Goal: Task Accomplishment & Management: Complete application form

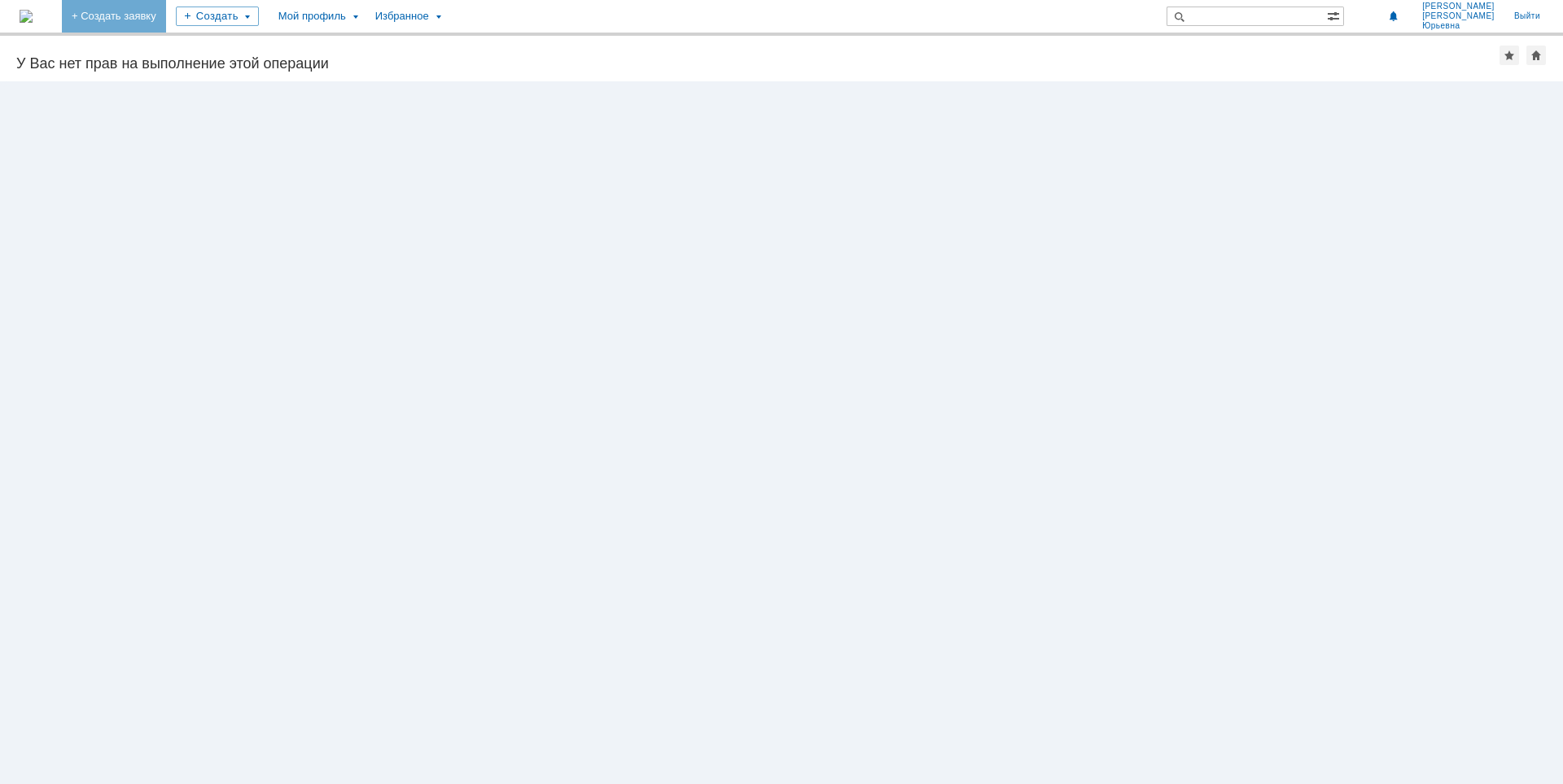
click at [166, 17] on link "+ Создать заявку" at bounding box center [113, 16] width 104 height 32
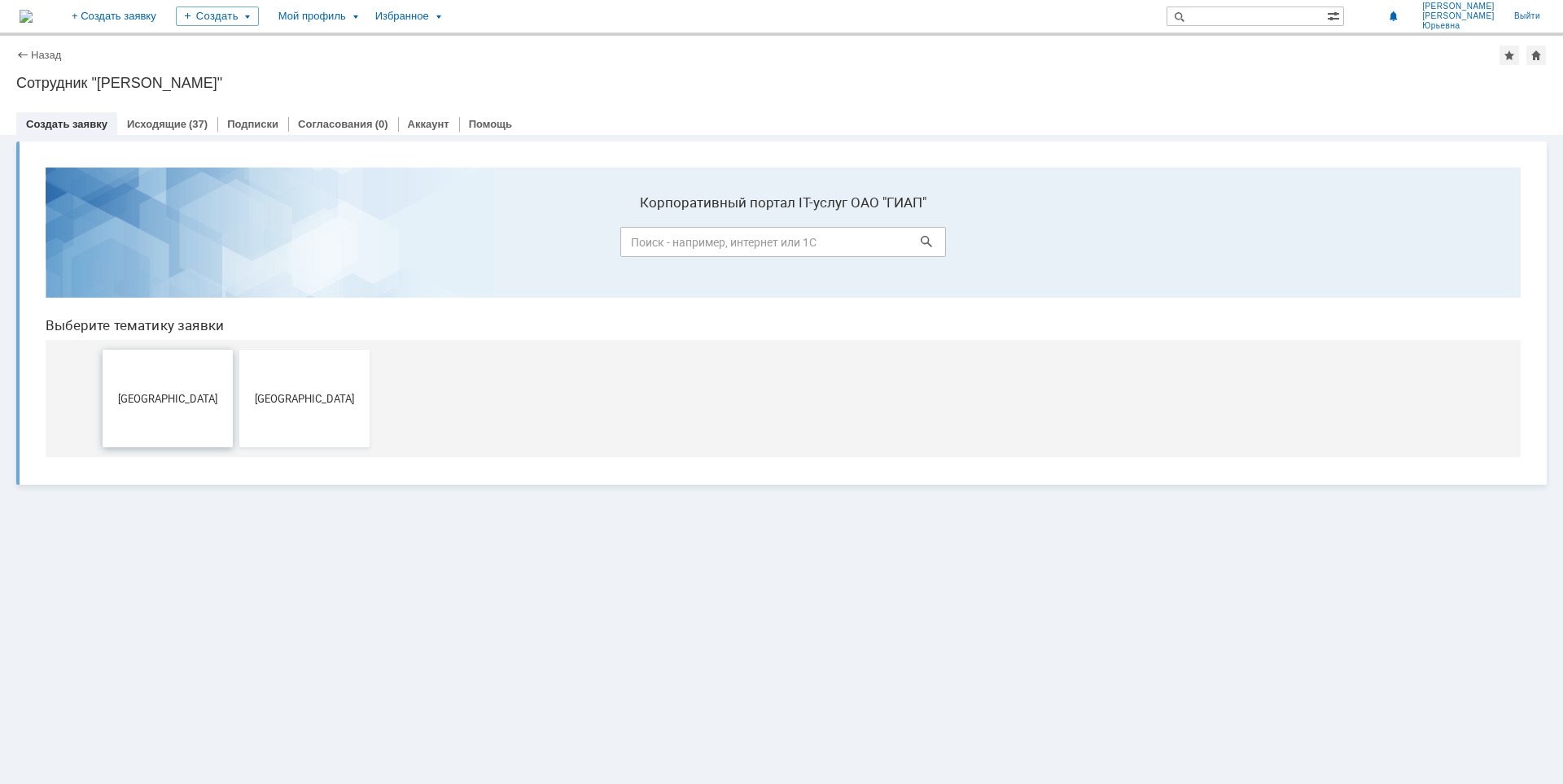
click at [174, 396] on span "Дзержинск" at bounding box center [167, 398] width 120 height 12
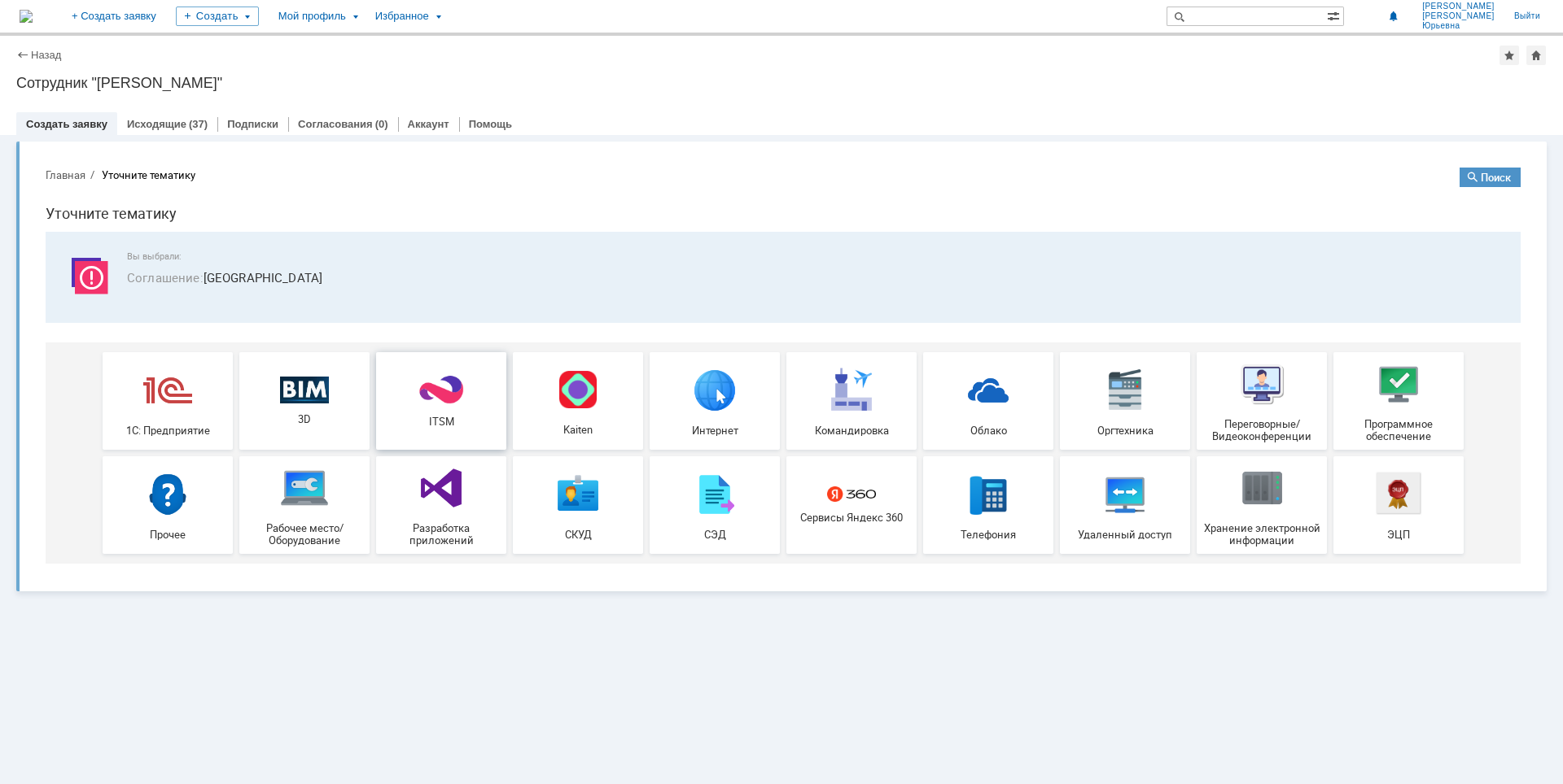
click at [452, 419] on span "ITSM" at bounding box center [441, 421] width 120 height 12
click at [1399, 422] on span "Программное обеспечение" at bounding box center [1398, 431] width 120 height 25
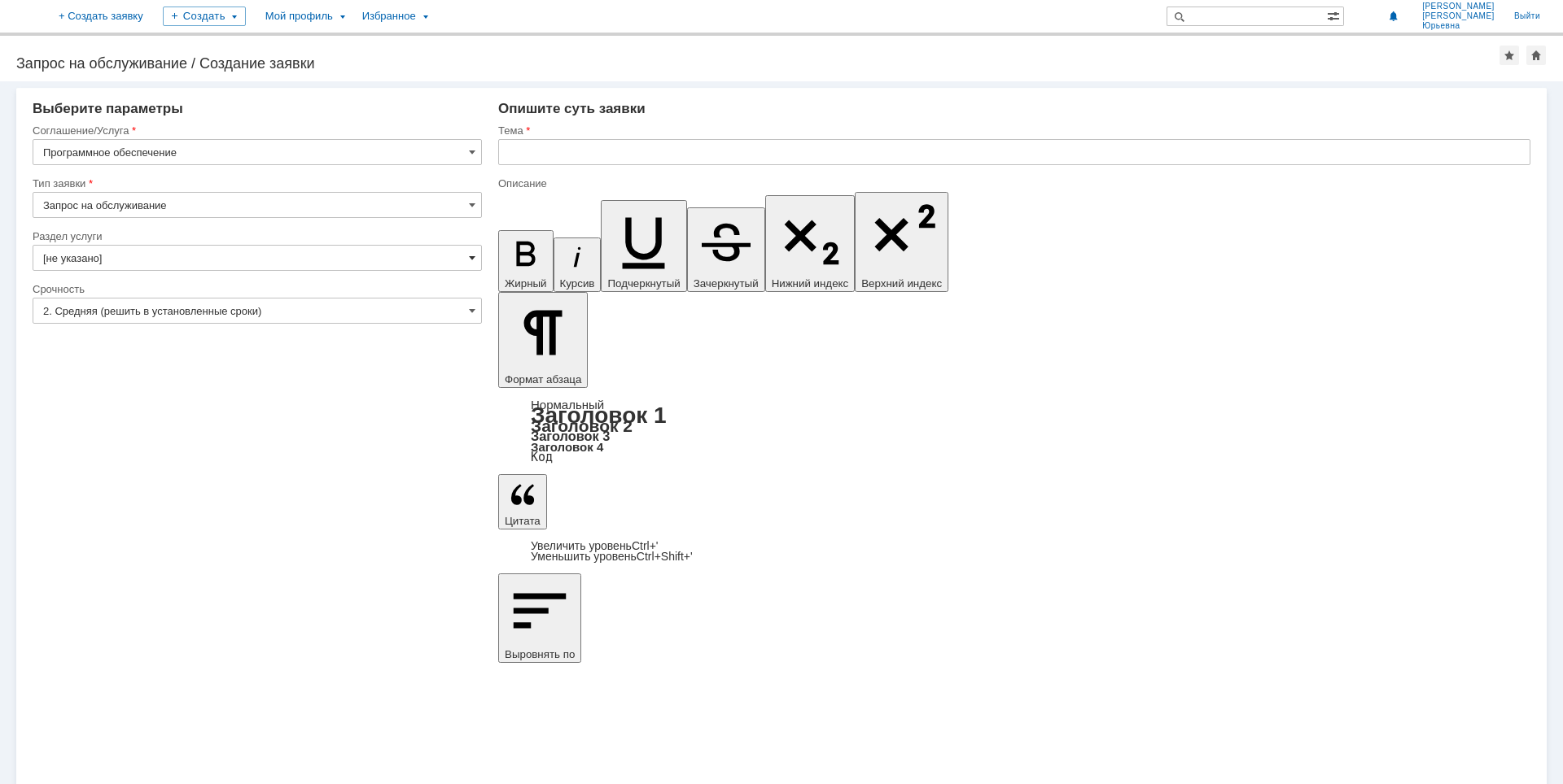
click at [476, 260] on span at bounding box center [472, 258] width 6 height 13
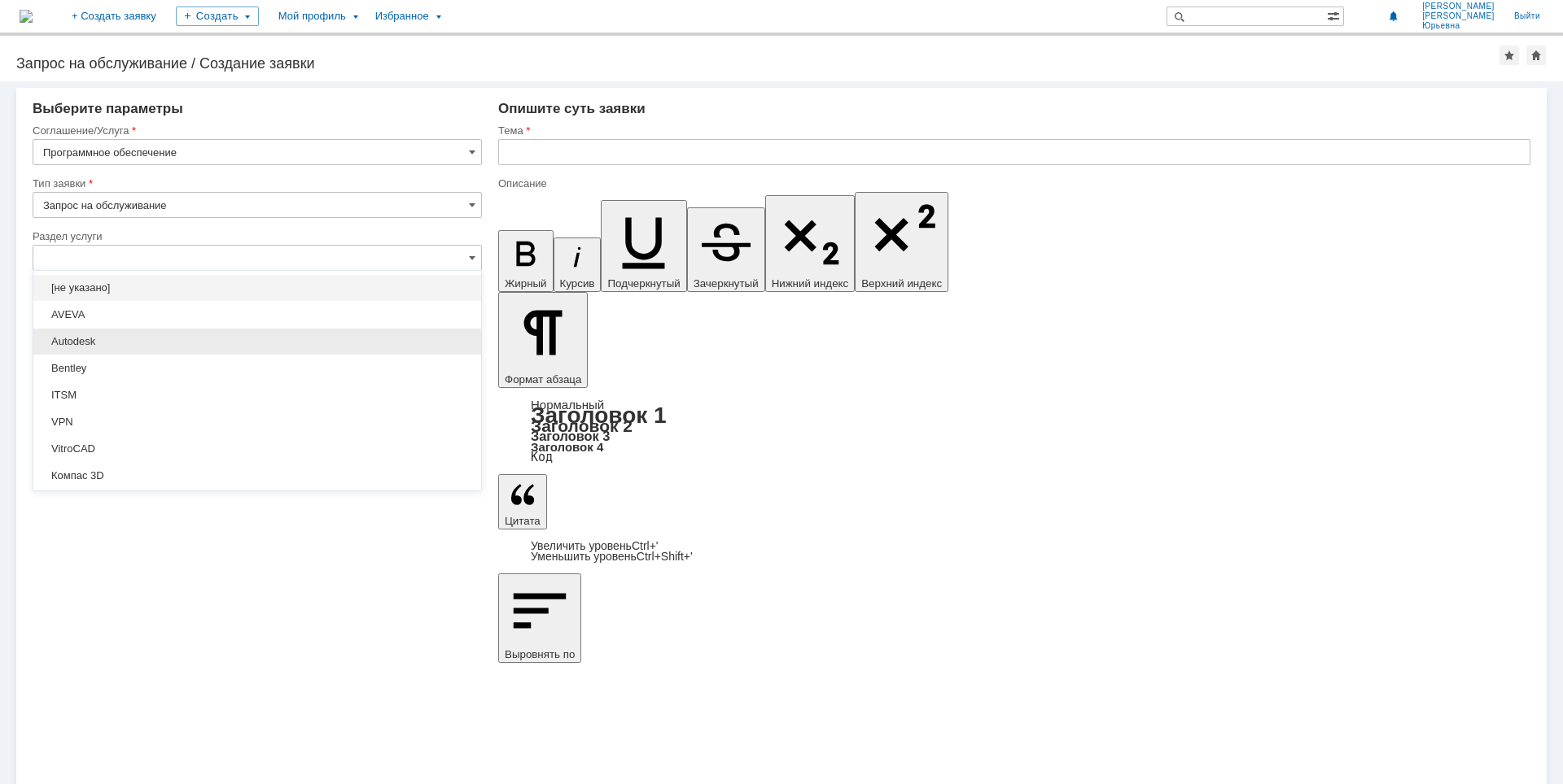
click at [81, 340] on span "Autodesk" at bounding box center [257, 342] width 428 height 13
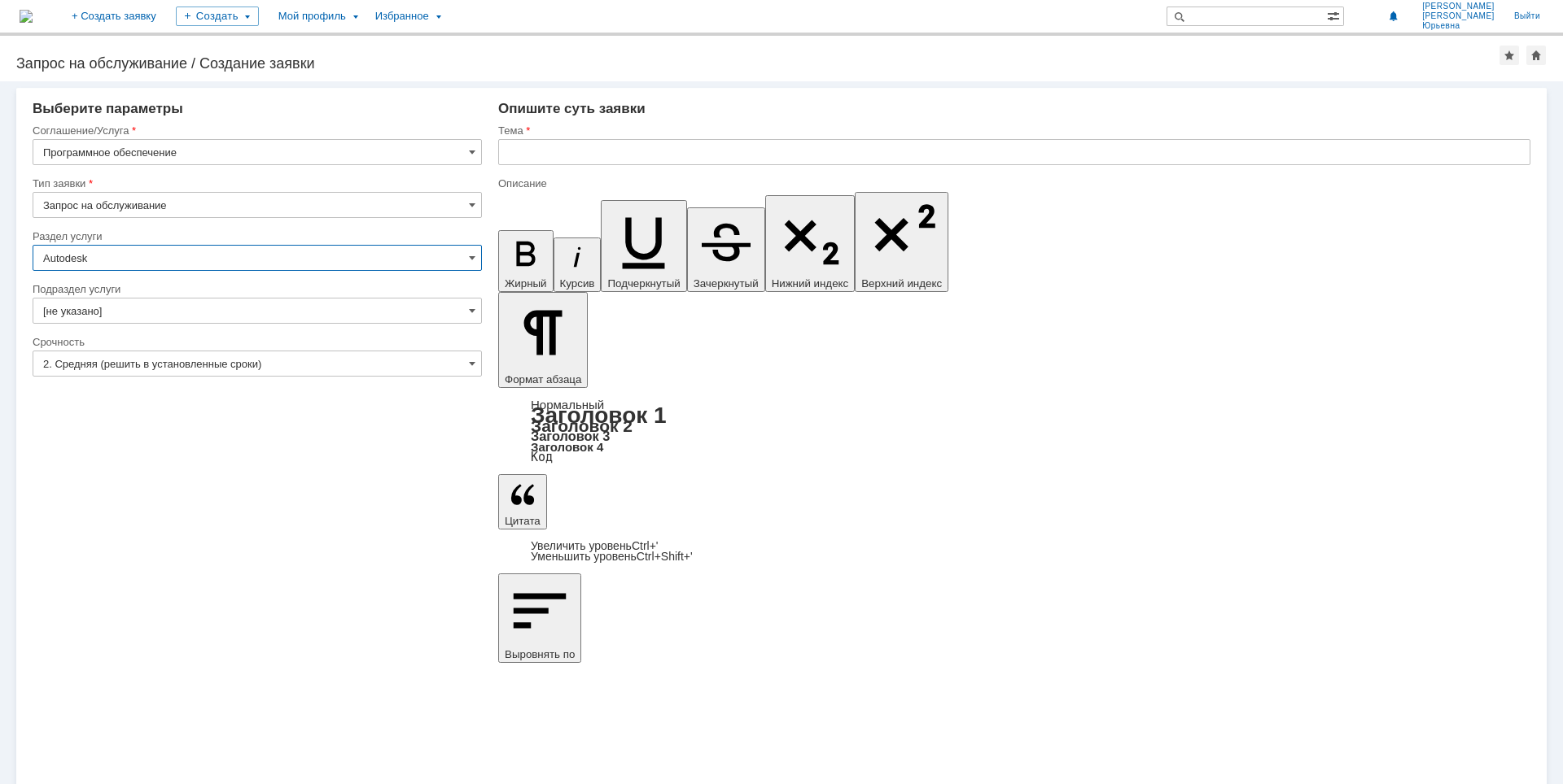
type input "Autodesk"
click at [473, 314] on span at bounding box center [472, 310] width 6 height 13
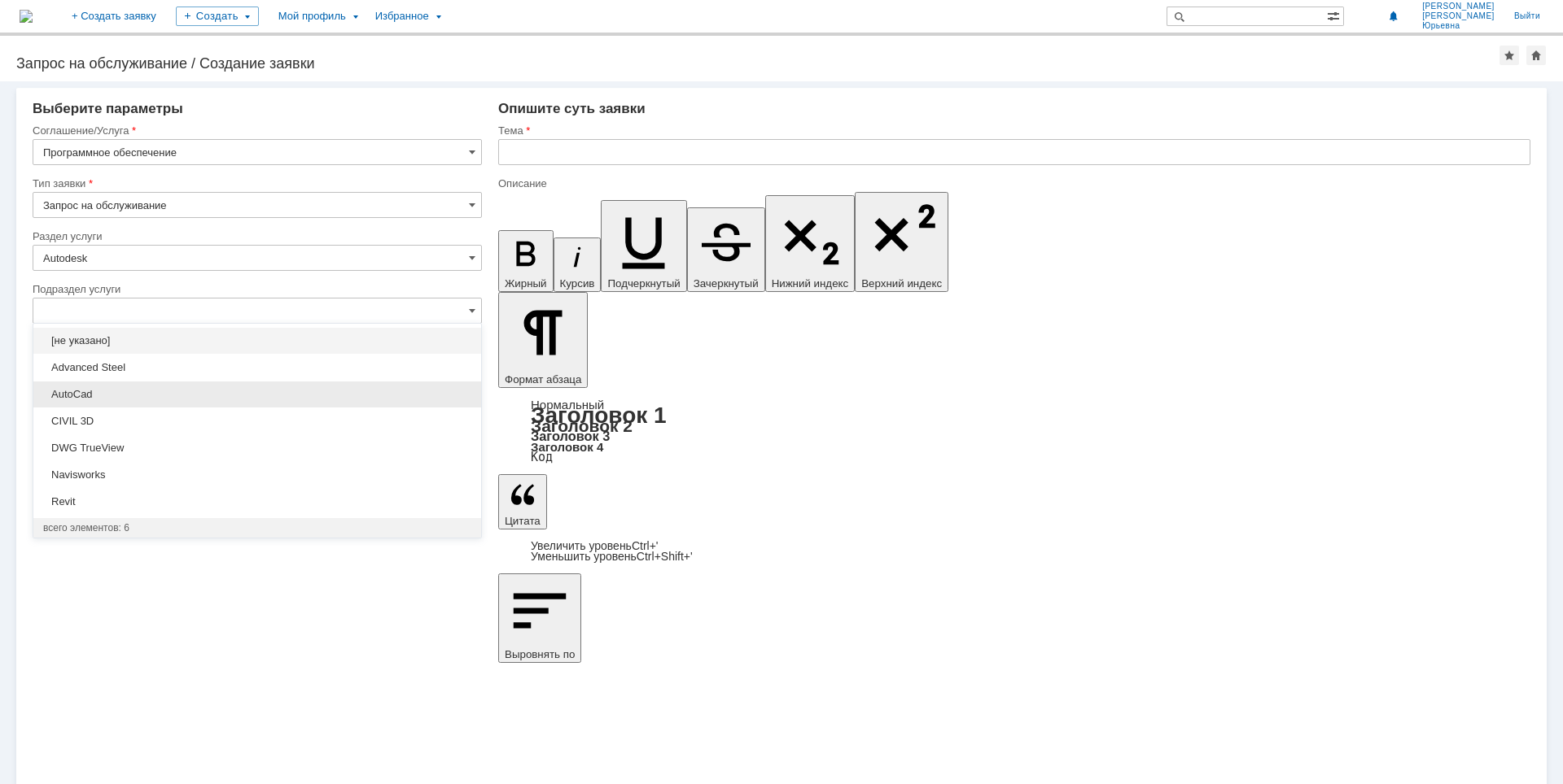
click at [79, 390] on span "AutoCad" at bounding box center [257, 395] width 428 height 13
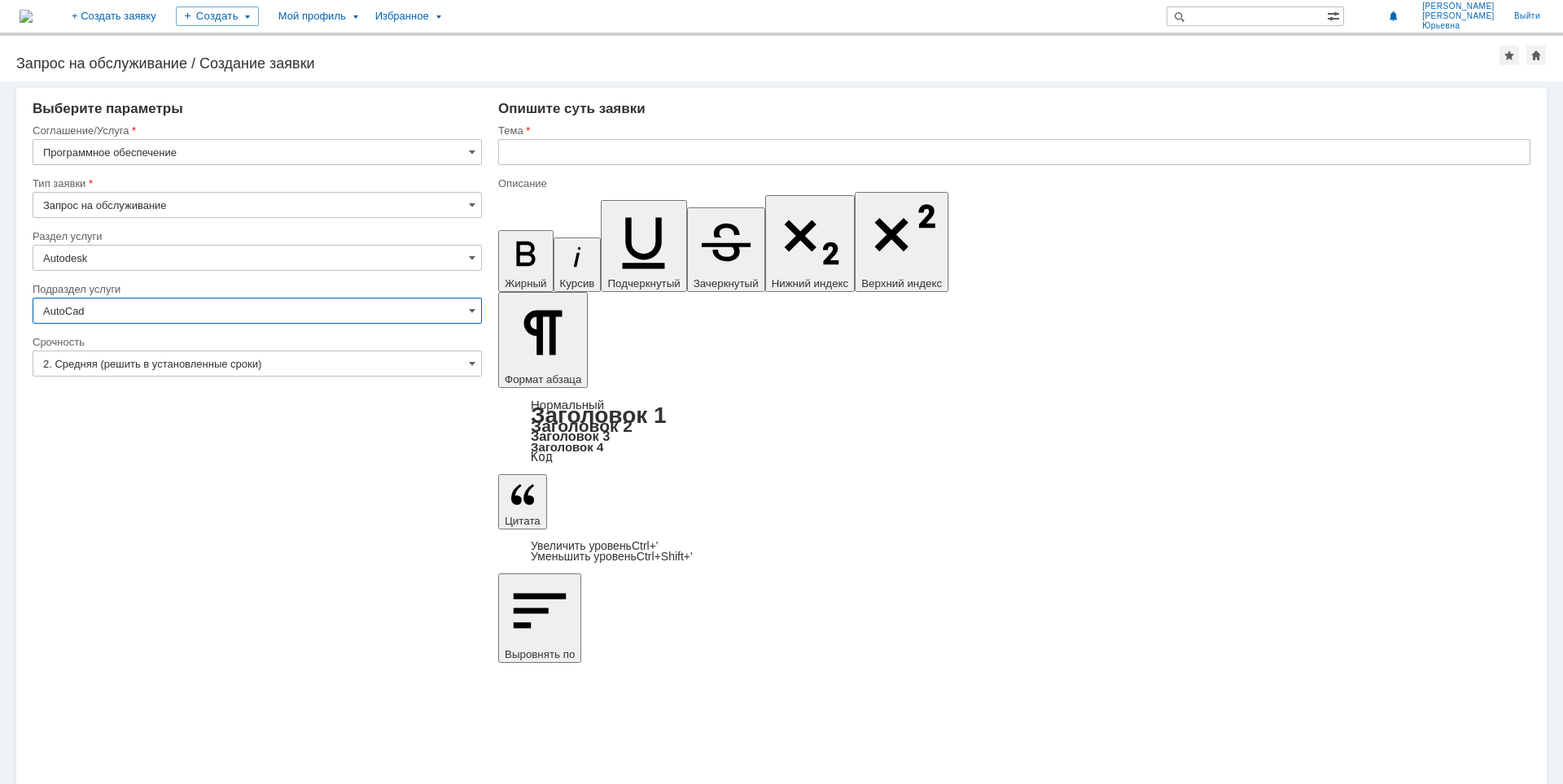
type input "AutoCad"
click at [523, 154] on input "text" at bounding box center [1014, 152] width 1032 height 26
type input "H"
click at [527, 146] on input "text" at bounding box center [1014, 152] width 1032 height 26
type input "Работа в программе Автокад"
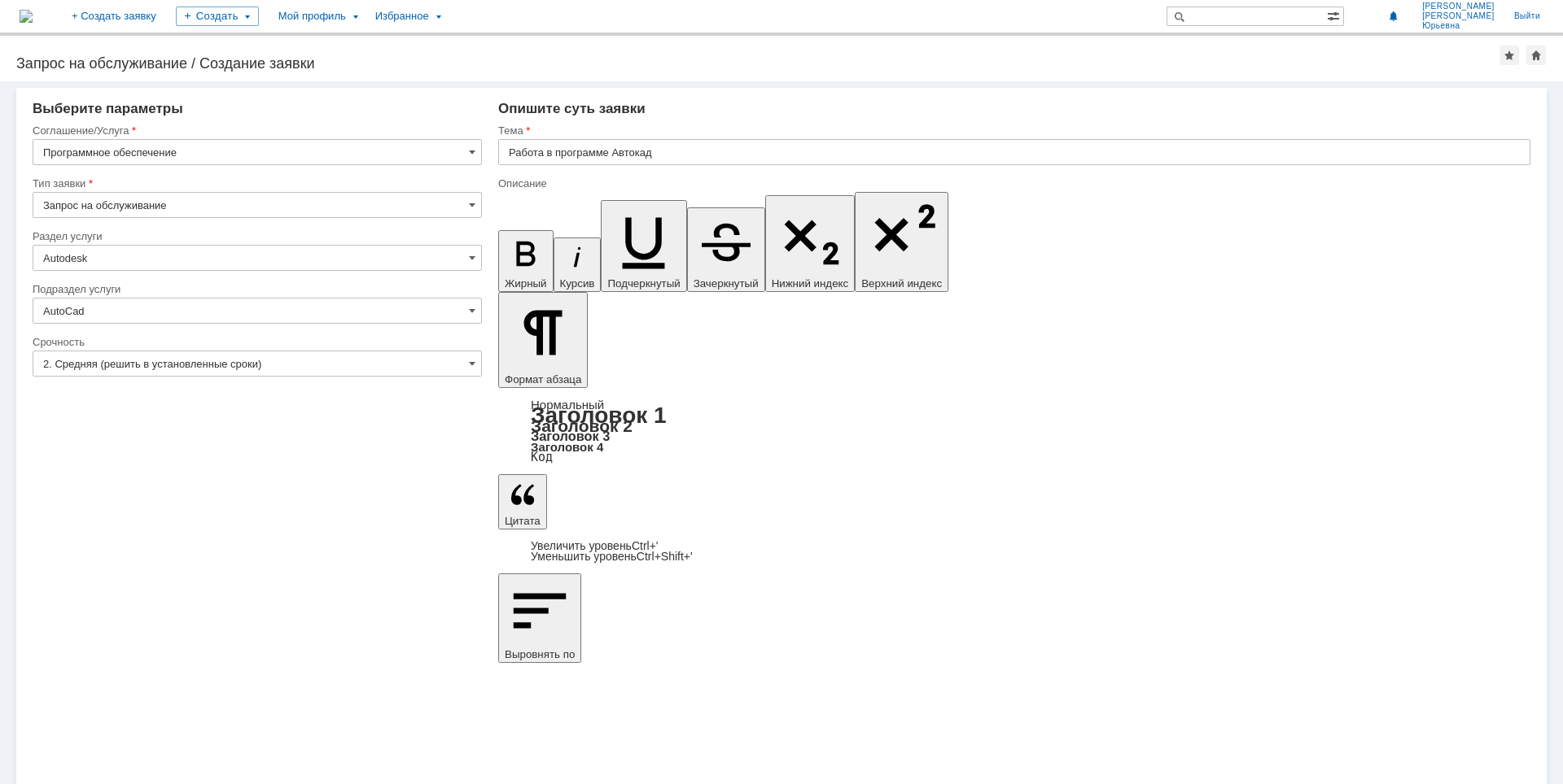
click at [448, 9] on div "Избранное" at bounding box center [407, 16] width 83 height 32
click at [448, 15] on div "Избранное" at bounding box center [407, 16] width 83 height 32
click at [658, 154] on input "Работа в программе Автокад" at bounding box center [1014, 152] width 1032 height 26
